Goal: Find specific page/section: Find specific page/section

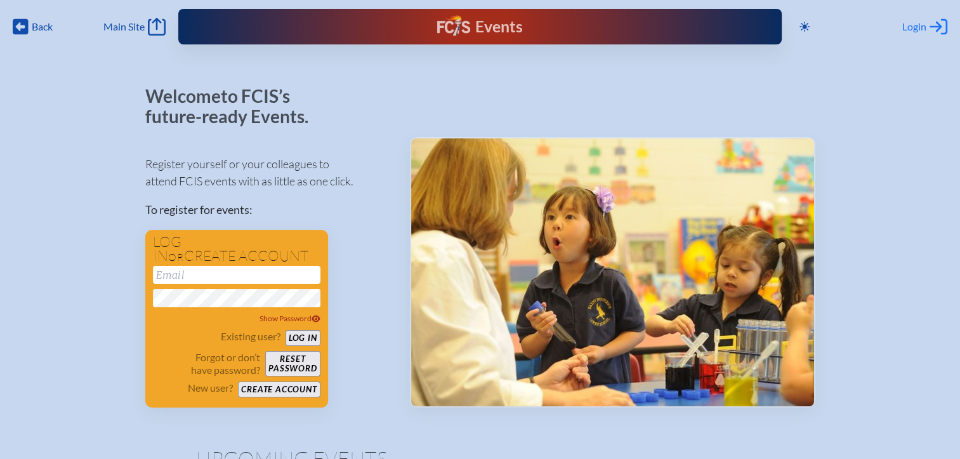
type input "[EMAIL_ADDRESS][DOMAIN_NAME]"
click at [913, 27] on span "Login" at bounding box center [914, 26] width 24 height 13
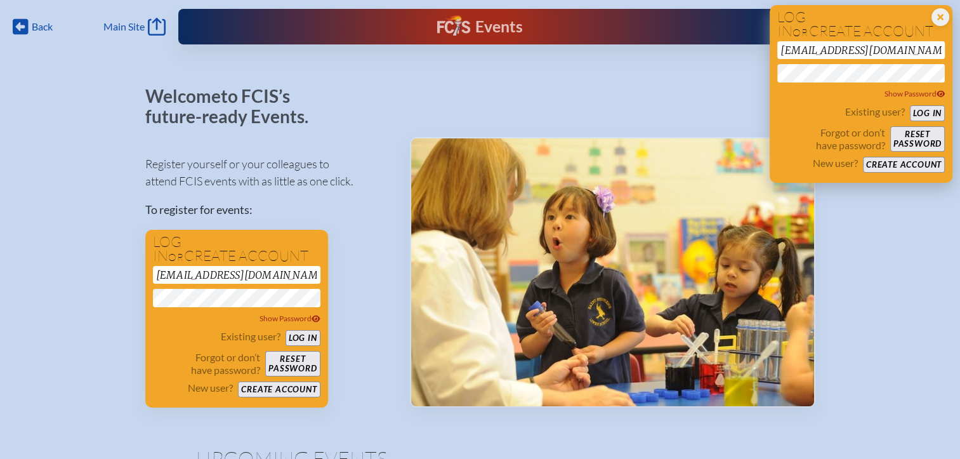
click at [924, 114] on button "Log in" at bounding box center [927, 113] width 35 height 16
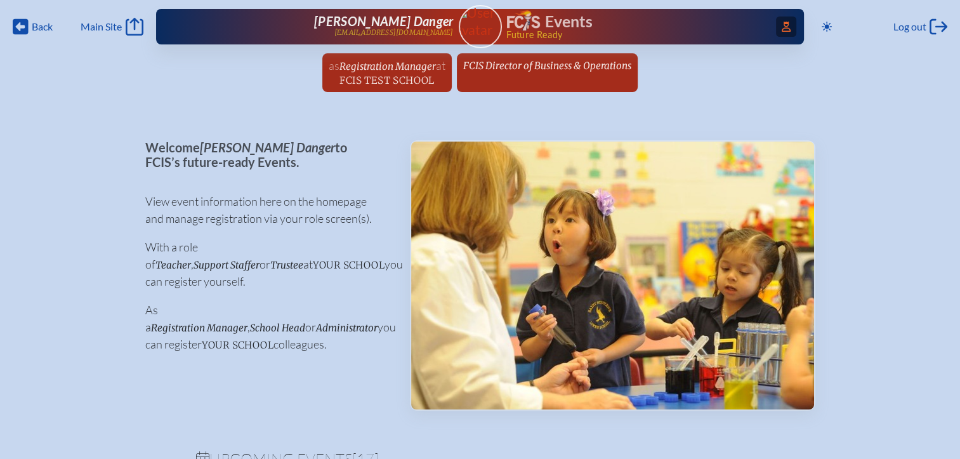
click at [776, 30] on span "Access Users..." at bounding box center [786, 26] width 20 height 20
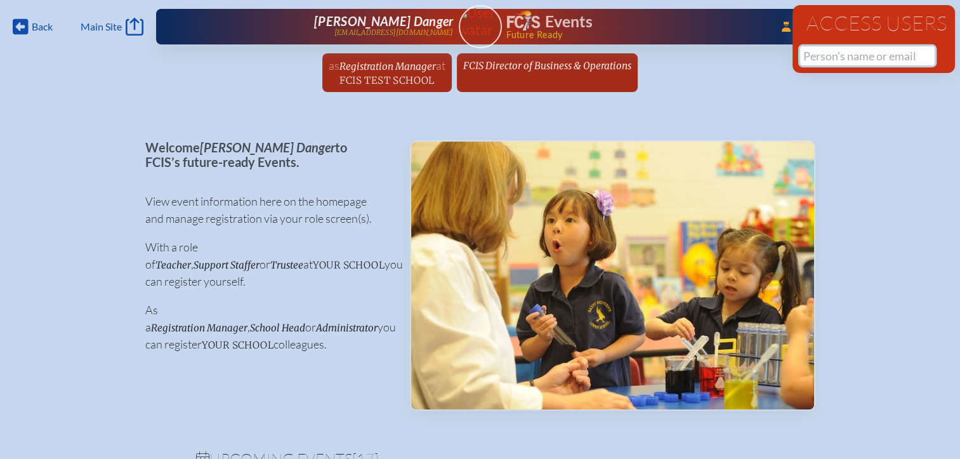
click at [809, 62] on input "text" at bounding box center [867, 55] width 134 height 19
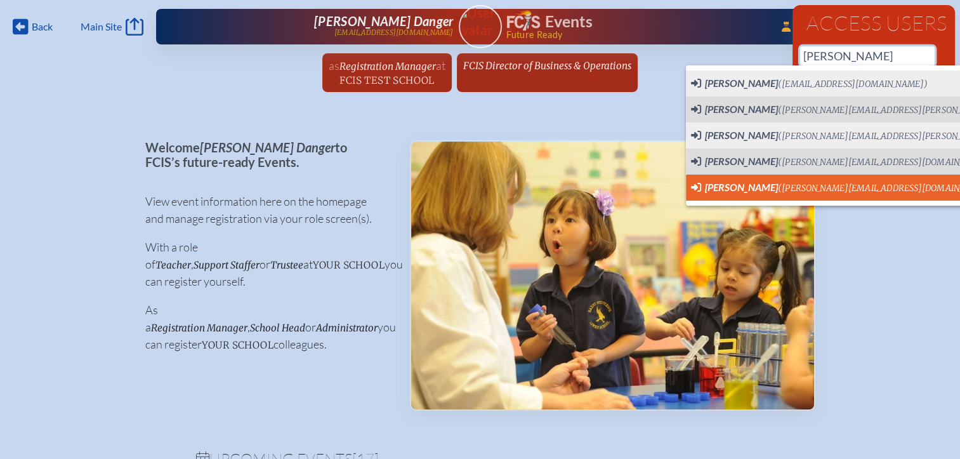
scroll to position [0, 10]
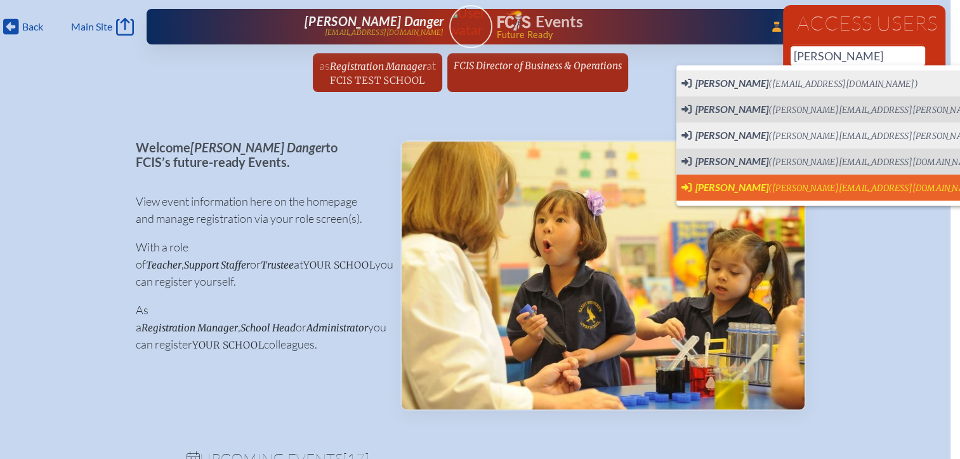
click at [704, 184] on span "[PERSON_NAME]" at bounding box center [731, 187] width 73 height 12
type input "[PERSON_NAME][EMAIL_ADDRESS][DOMAIN_NAME]"
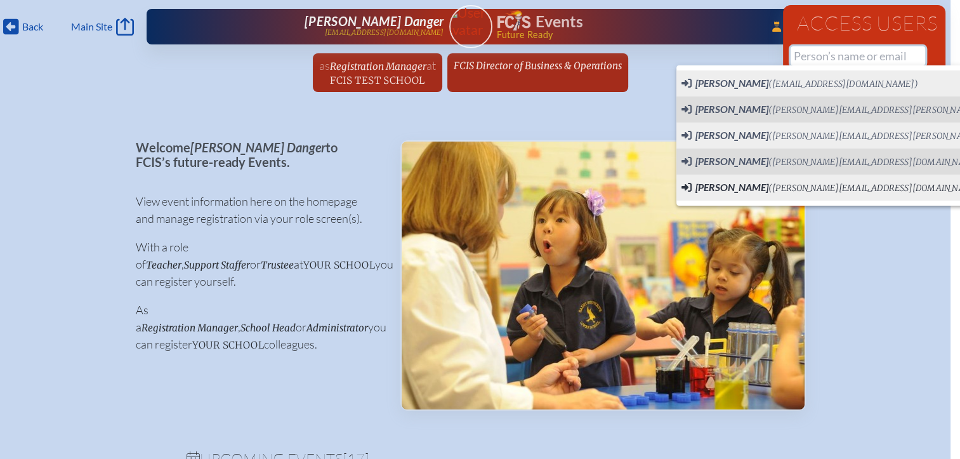
scroll to position [0, 0]
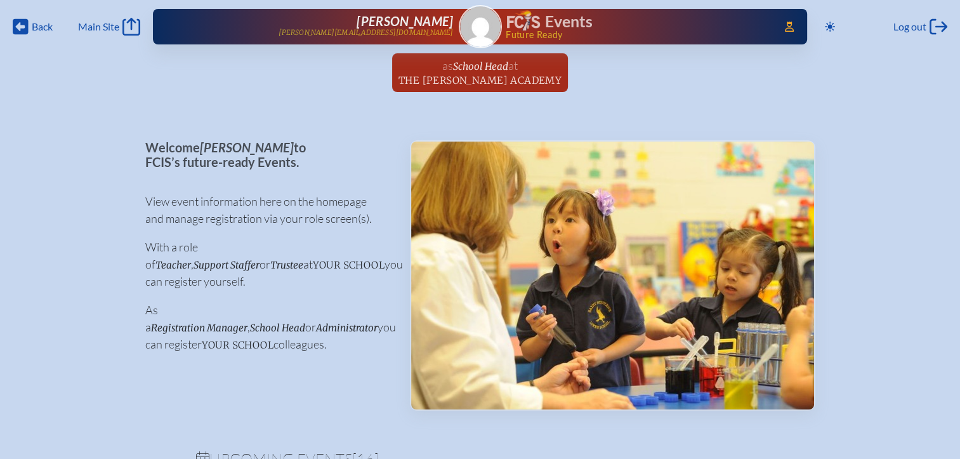
click at [472, 82] on span "The Harvey Academy" at bounding box center [479, 80] width 163 height 12
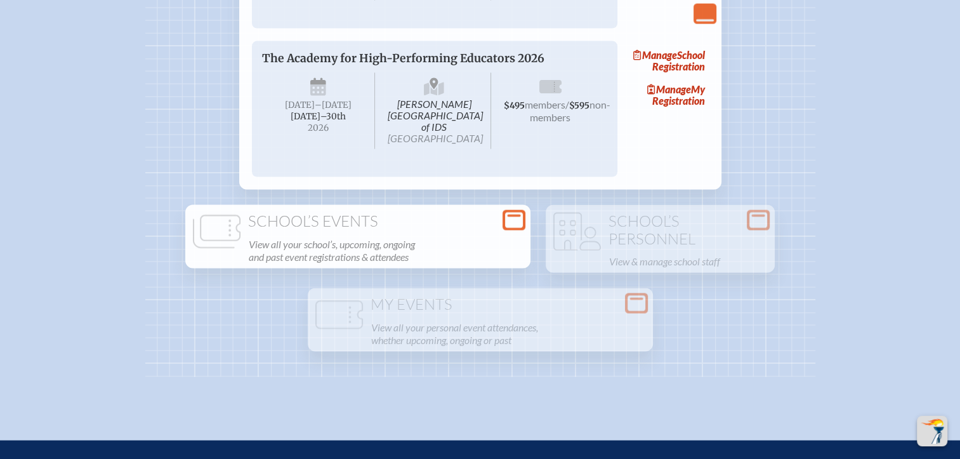
scroll to position [2791, 0]
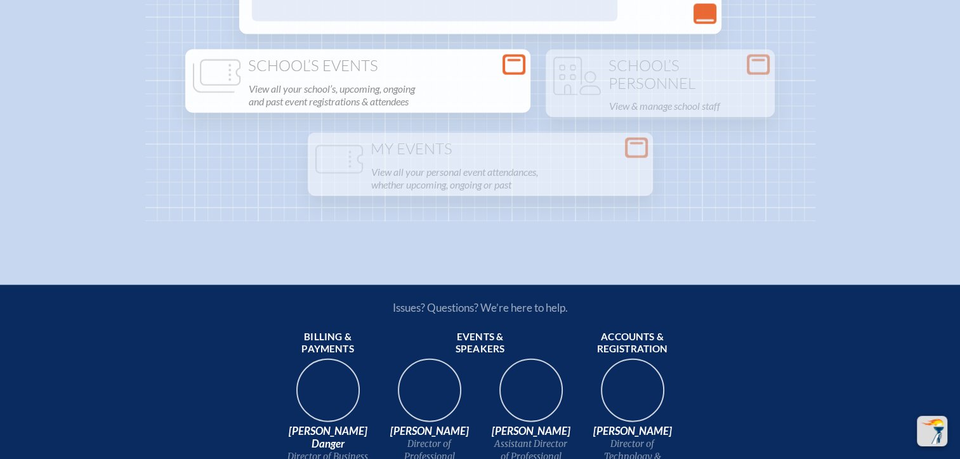
click at [515, 73] on icon at bounding box center [514, 65] width 18 height 16
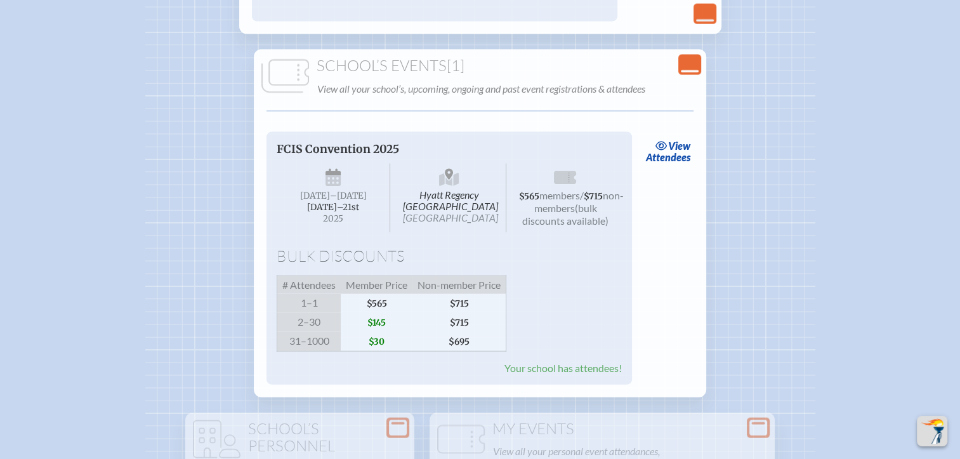
click at [688, 74] on icon "Close Console" at bounding box center [690, 65] width 18 height 18
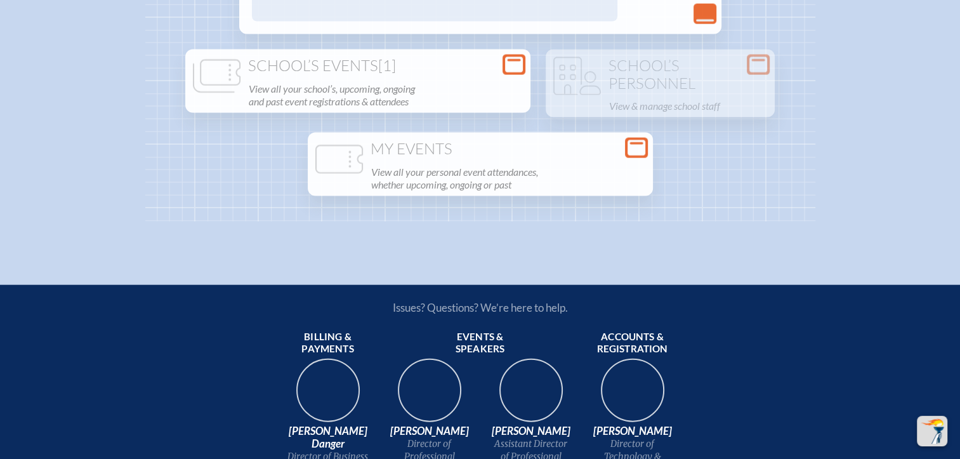
click at [622, 158] on h1 "My Events" at bounding box center [480, 149] width 335 height 18
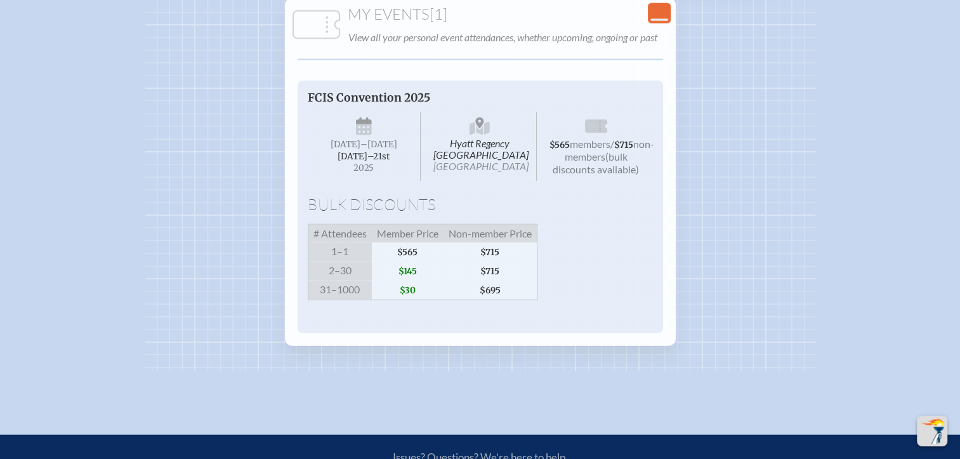
scroll to position [2854, 0]
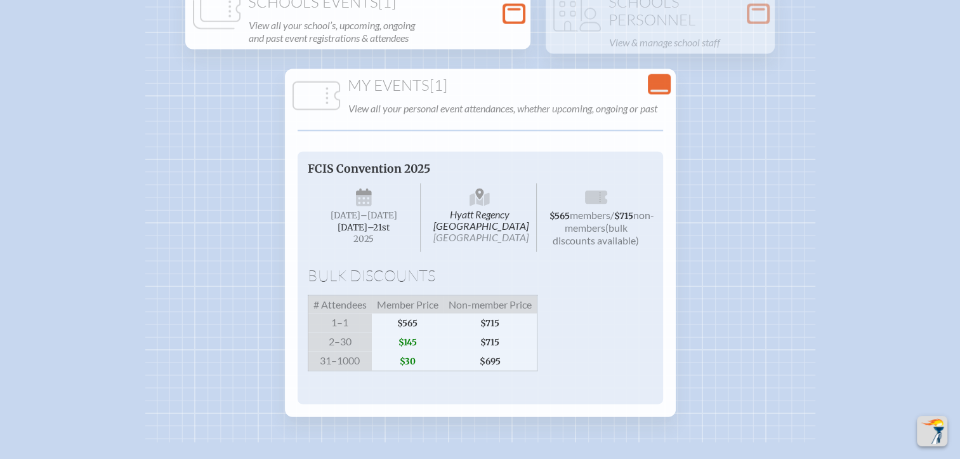
click at [646, 95] on h1 "My Events [1]" at bounding box center [480, 86] width 381 height 18
click at [662, 93] on icon "Close Console" at bounding box center [659, 84] width 18 height 18
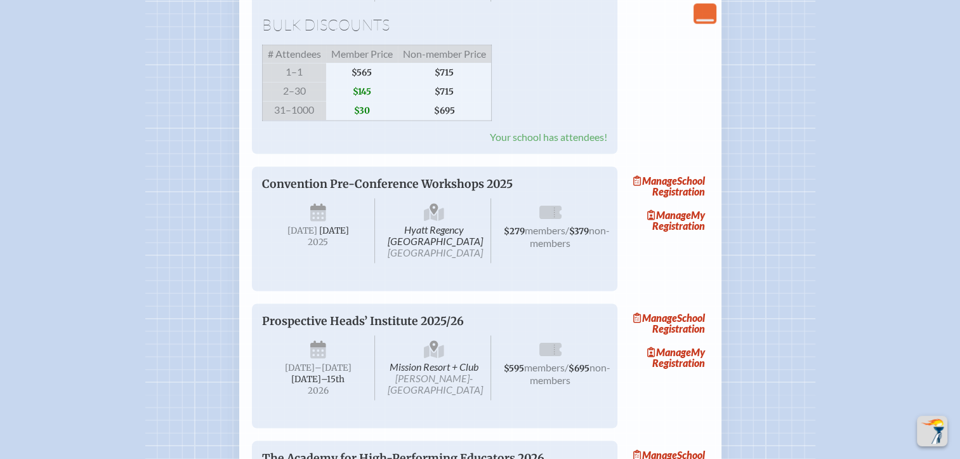
scroll to position [2157, 0]
